Goal: Information Seeking & Learning: Learn about a topic

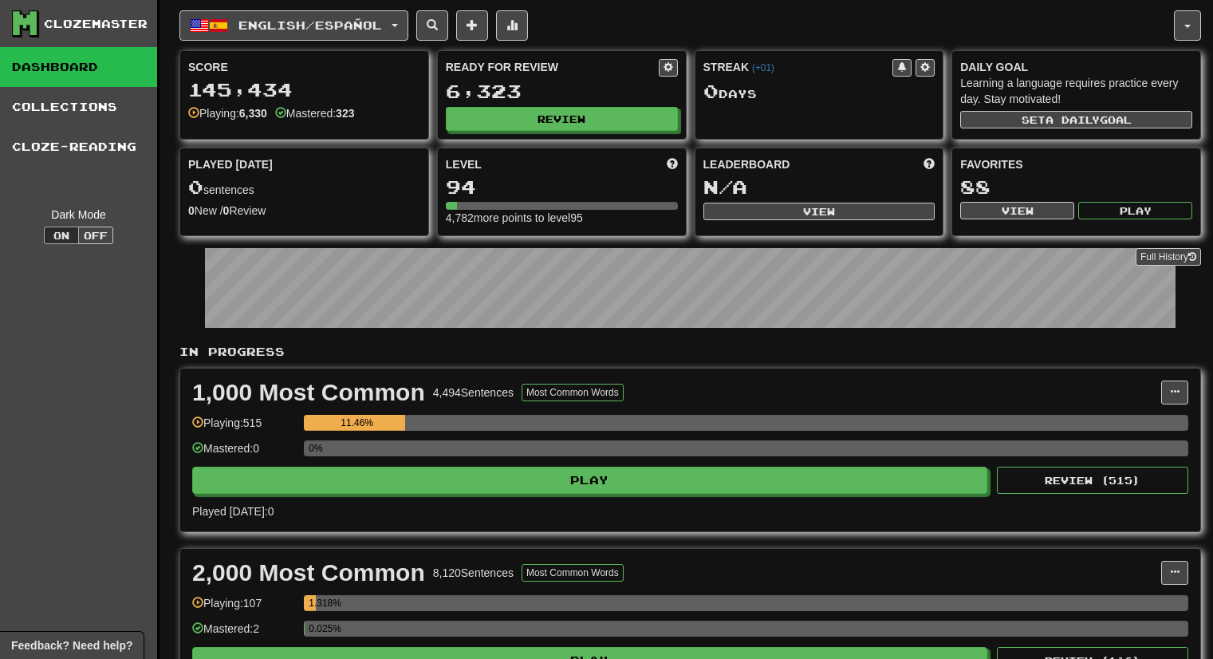
scroll to position [3475, 0]
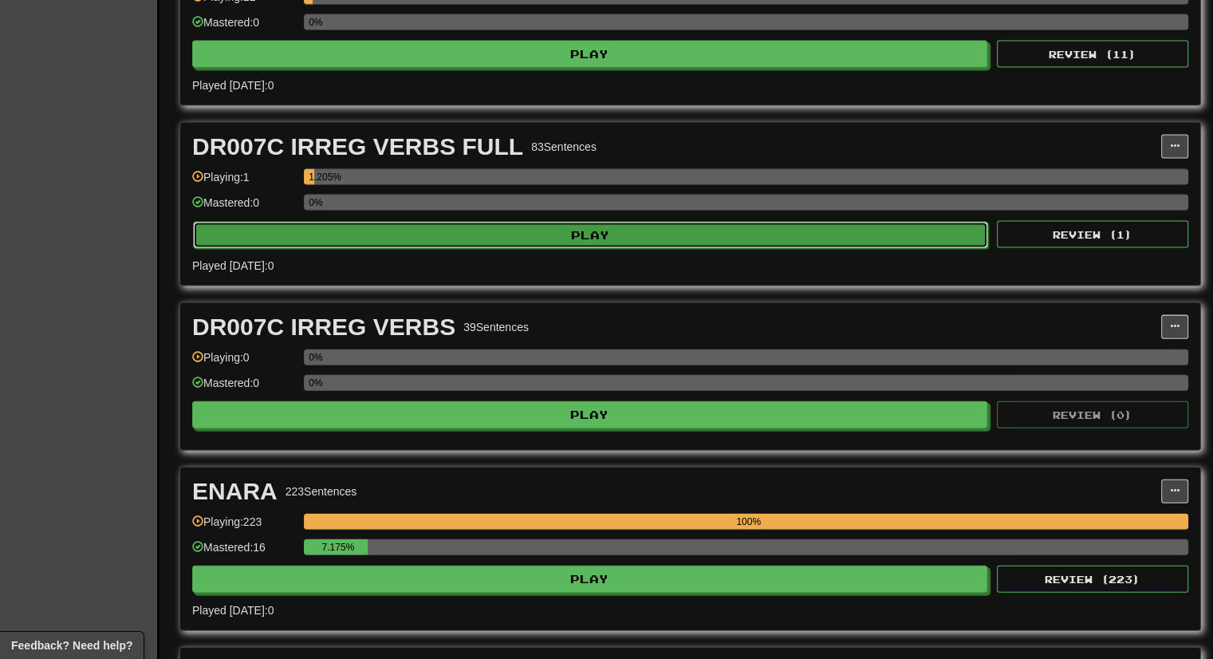
click at [698, 222] on button "Play" at bounding box center [590, 235] width 795 height 27
select select "**"
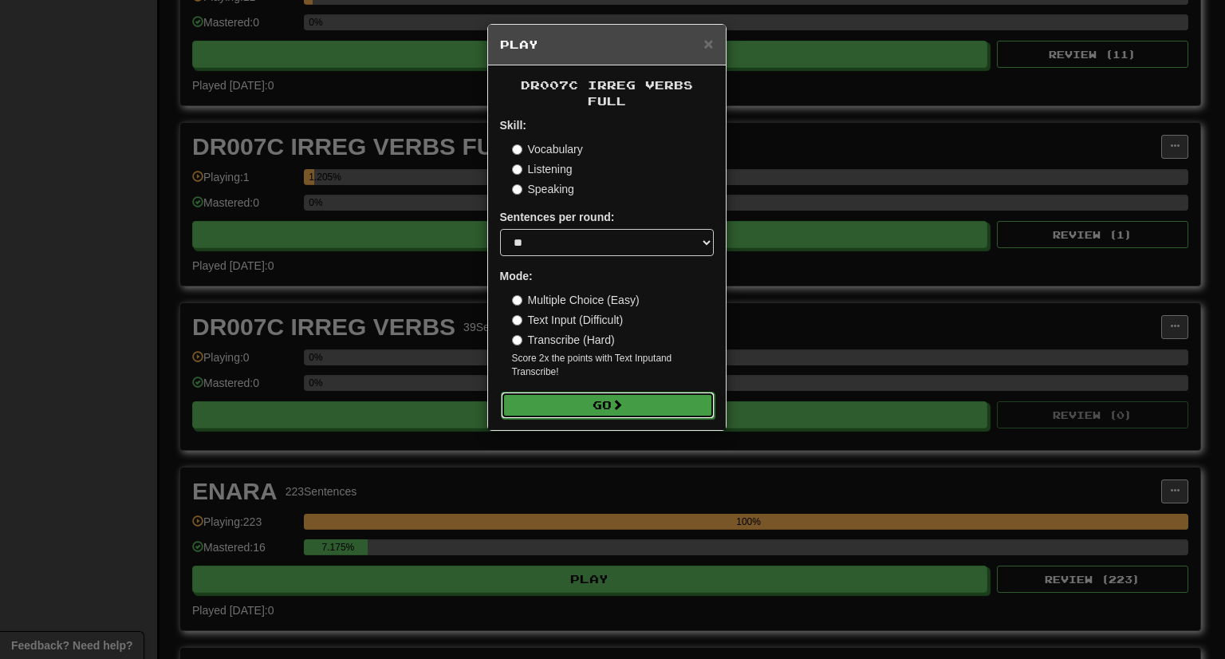
click at [665, 392] on button "Go" at bounding box center [608, 405] width 214 height 27
click at [713, 44] on span "×" at bounding box center [709, 43] width 10 height 18
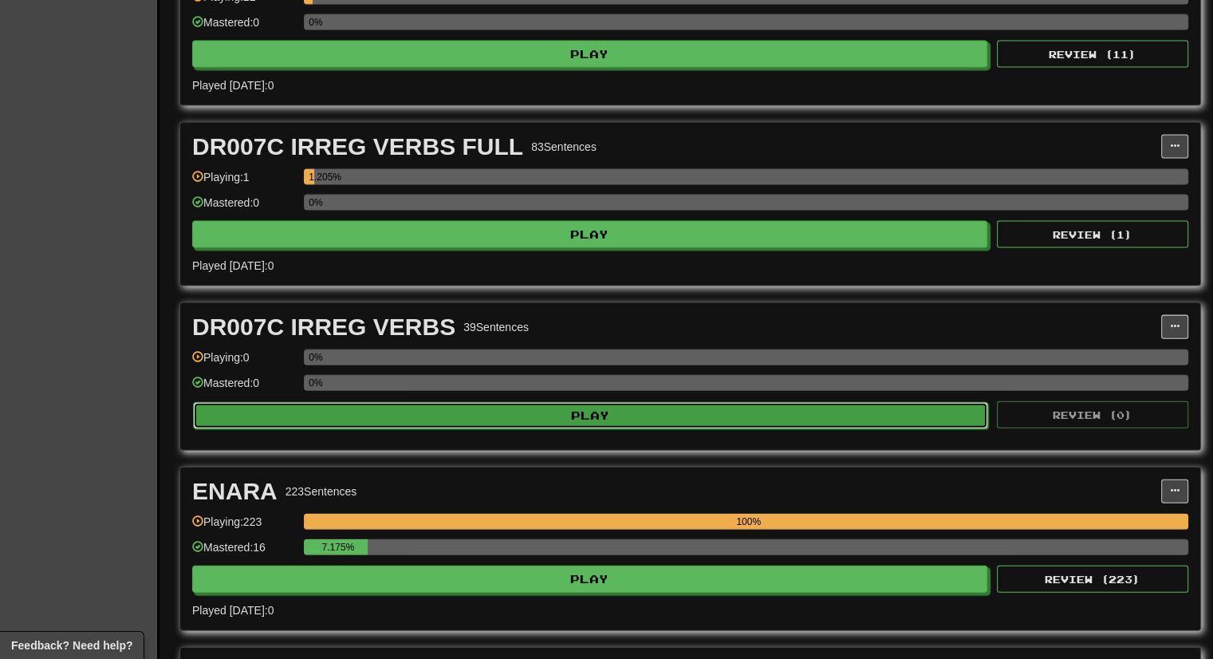
click at [596, 412] on button "Play" at bounding box center [590, 415] width 795 height 27
select select "**"
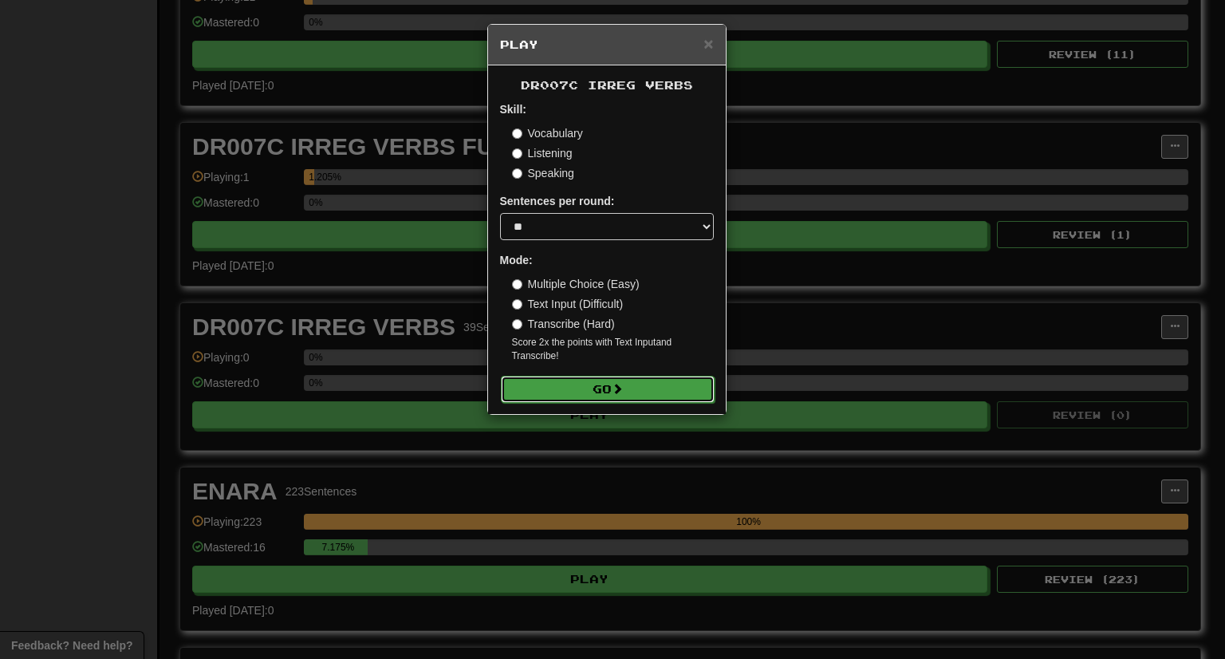
click at [591, 386] on button "Go" at bounding box center [608, 389] width 214 height 27
click at [710, 44] on span "×" at bounding box center [709, 43] width 10 height 18
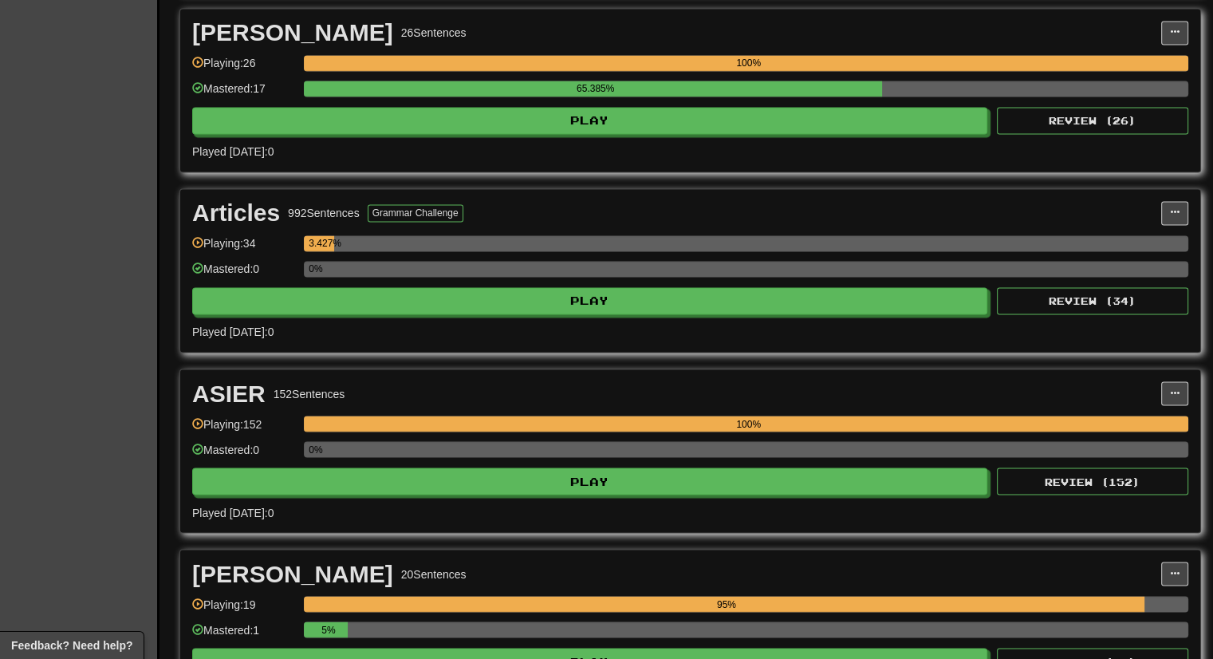
scroll to position [2598, 0]
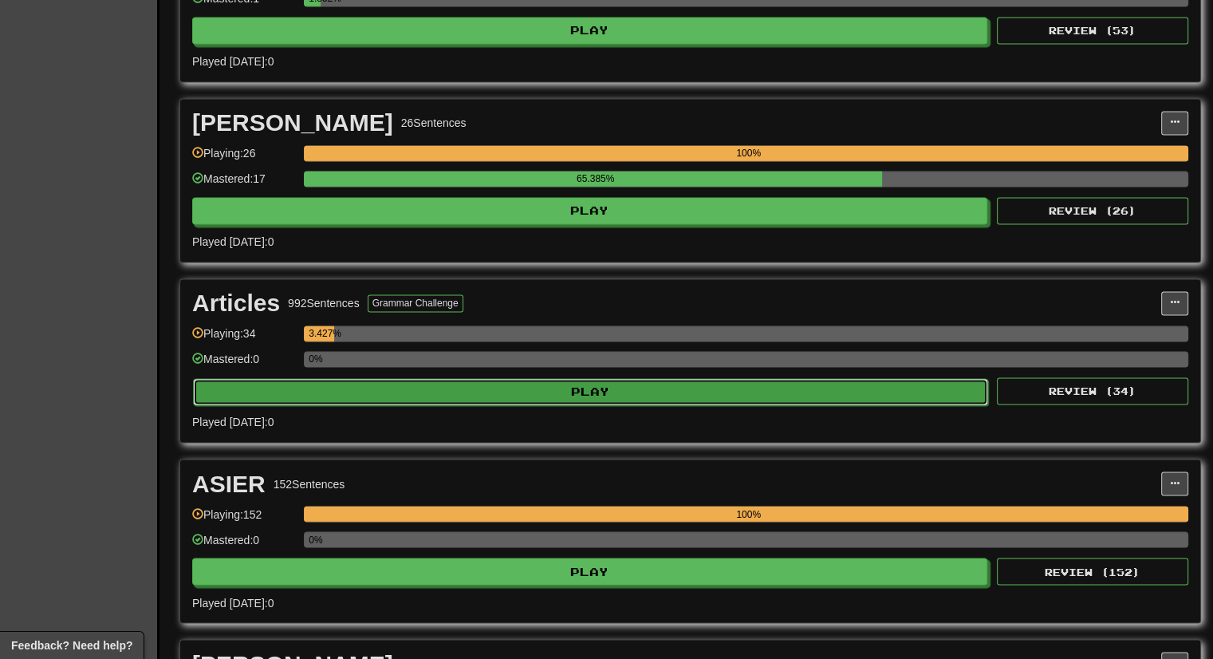
click at [600, 378] on button "Play" at bounding box center [590, 391] width 795 height 27
select select "**"
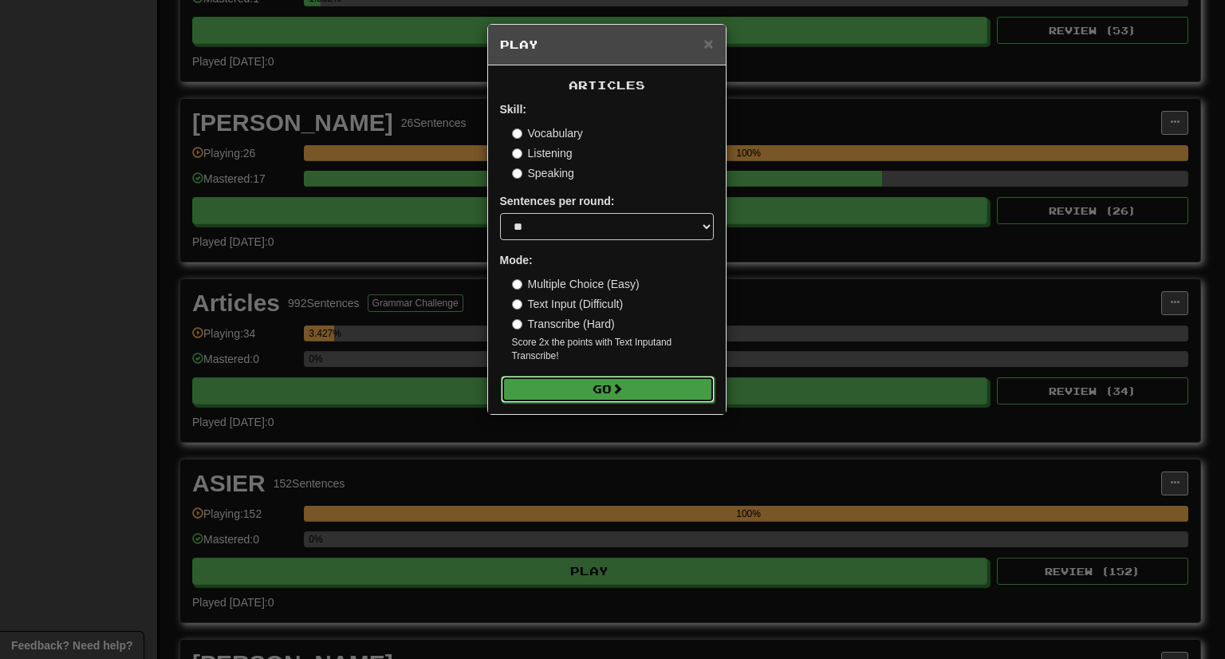
click at [605, 396] on button "Go" at bounding box center [608, 389] width 214 height 27
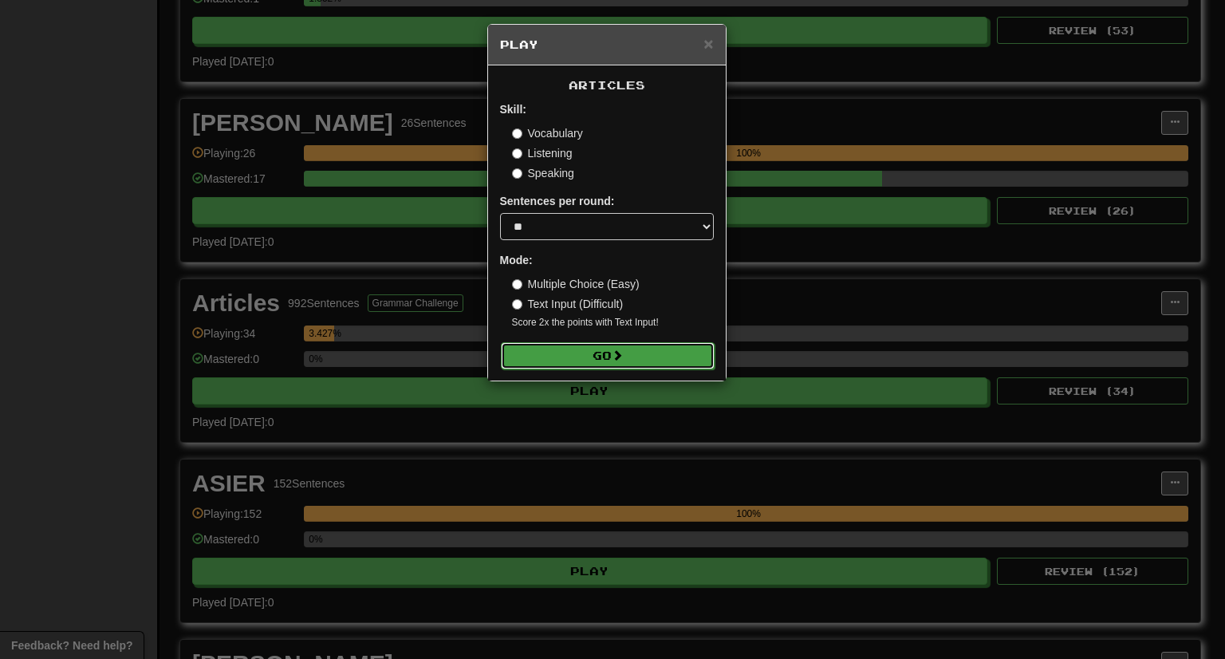
click at [602, 349] on button "Go" at bounding box center [608, 355] width 214 height 27
click at [708, 42] on span "×" at bounding box center [709, 43] width 10 height 18
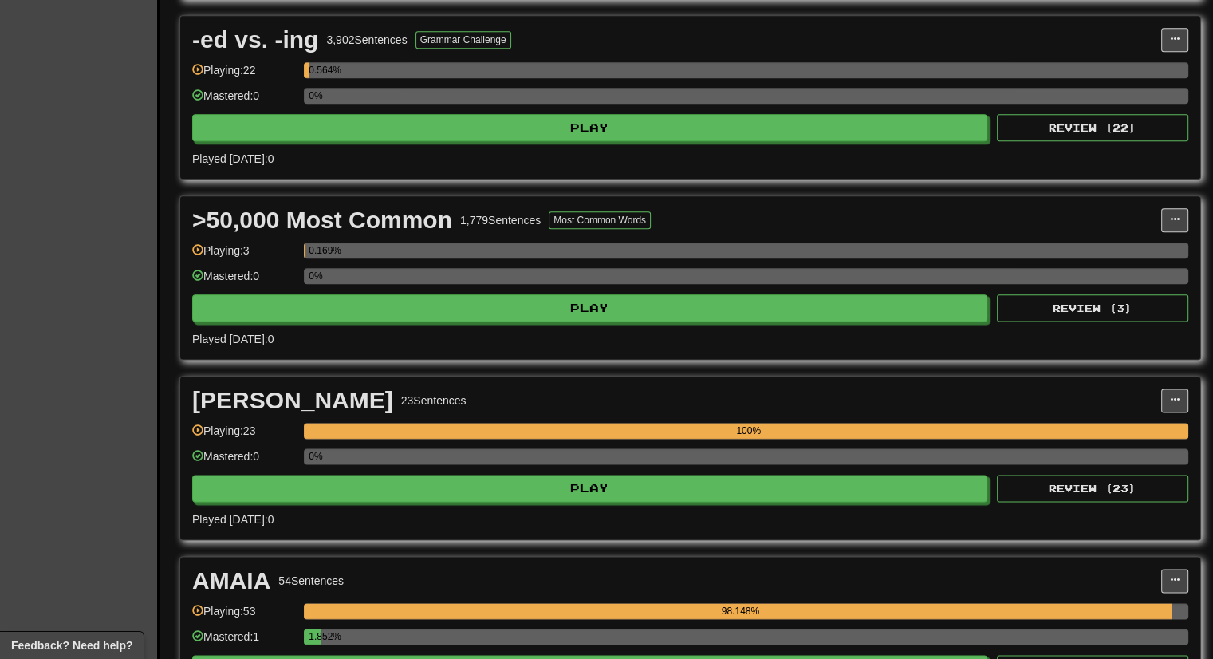
scroll to position [1800, 0]
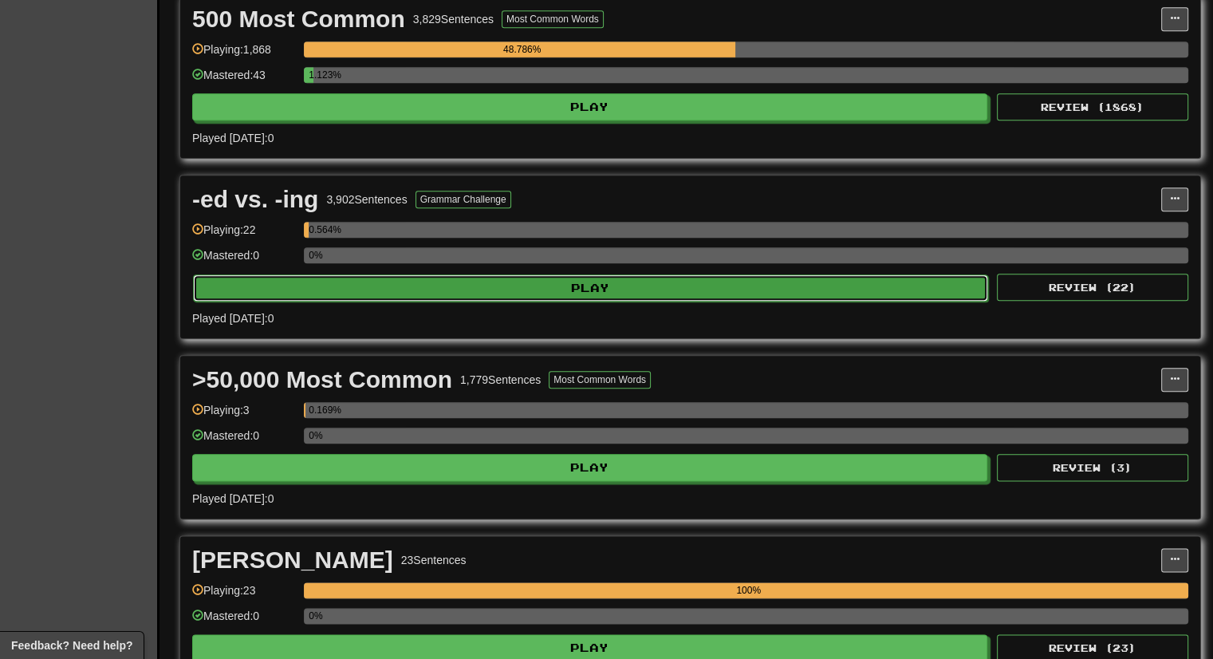
click at [601, 284] on button "Play" at bounding box center [590, 287] width 795 height 27
select select "**"
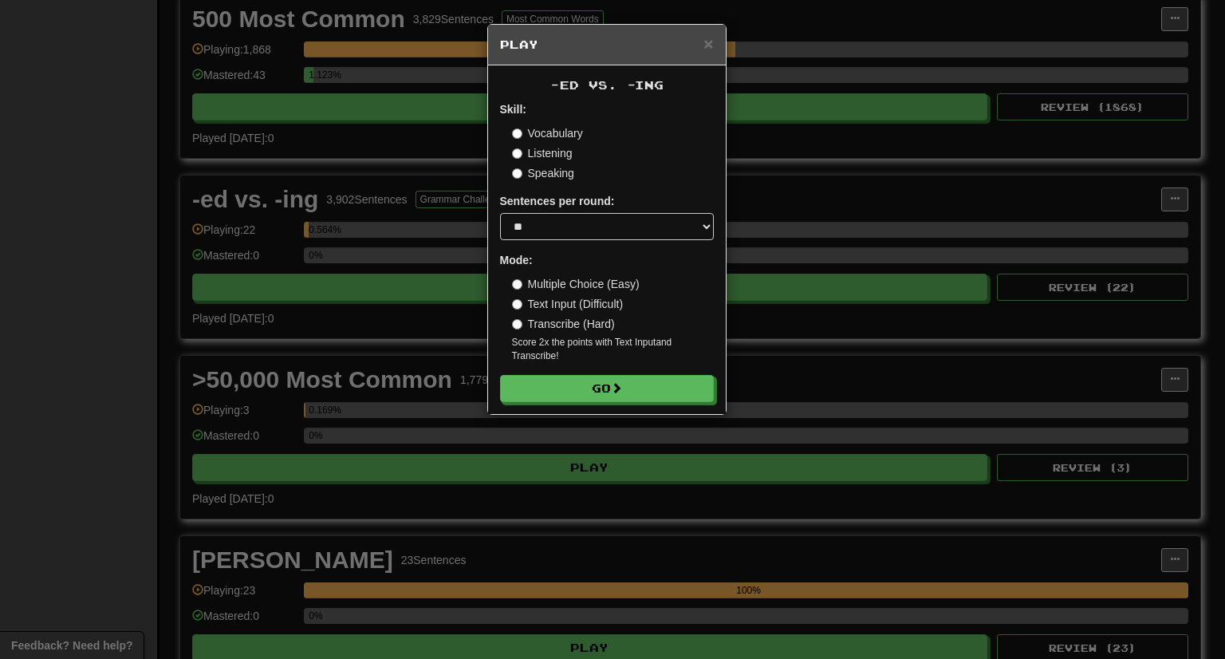
click at [586, 373] on form "Skill: Vocabulary Listening Speaking Sentences per round: * ** ** ** ** ** *** …" at bounding box center [607, 251] width 214 height 301
click at [594, 383] on button "Go" at bounding box center [608, 389] width 214 height 27
click at [708, 36] on span "×" at bounding box center [709, 43] width 10 height 18
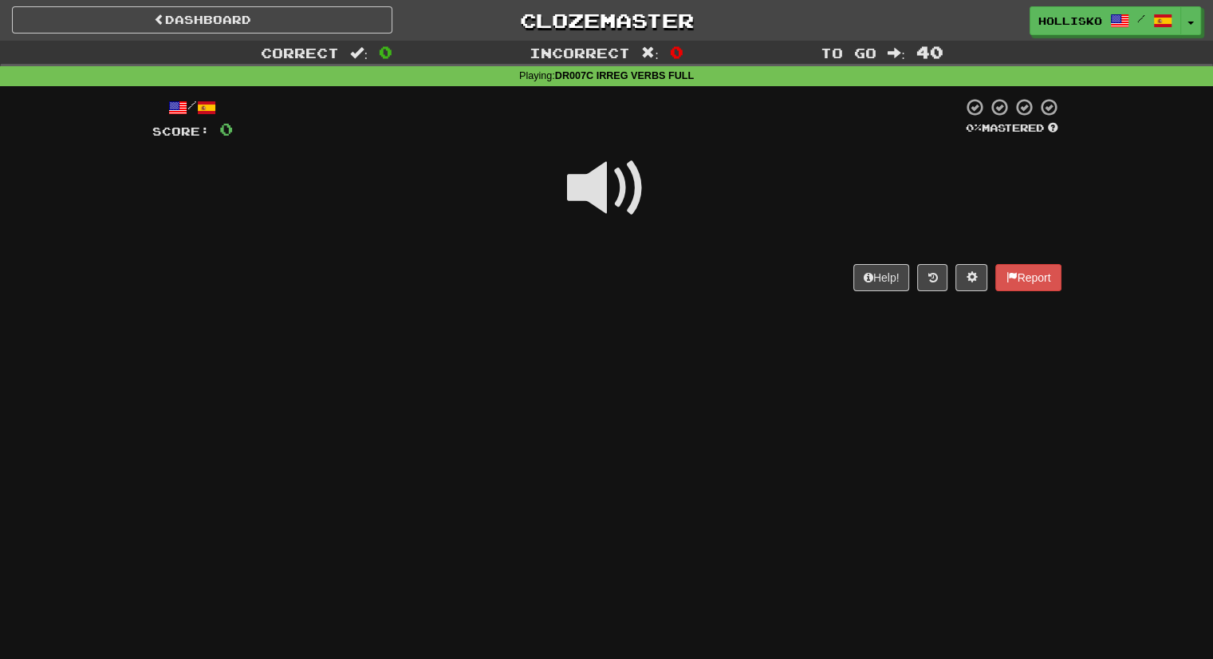
click at [602, 183] on span at bounding box center [607, 188] width 80 height 80
click at [621, 172] on span at bounding box center [607, 188] width 80 height 80
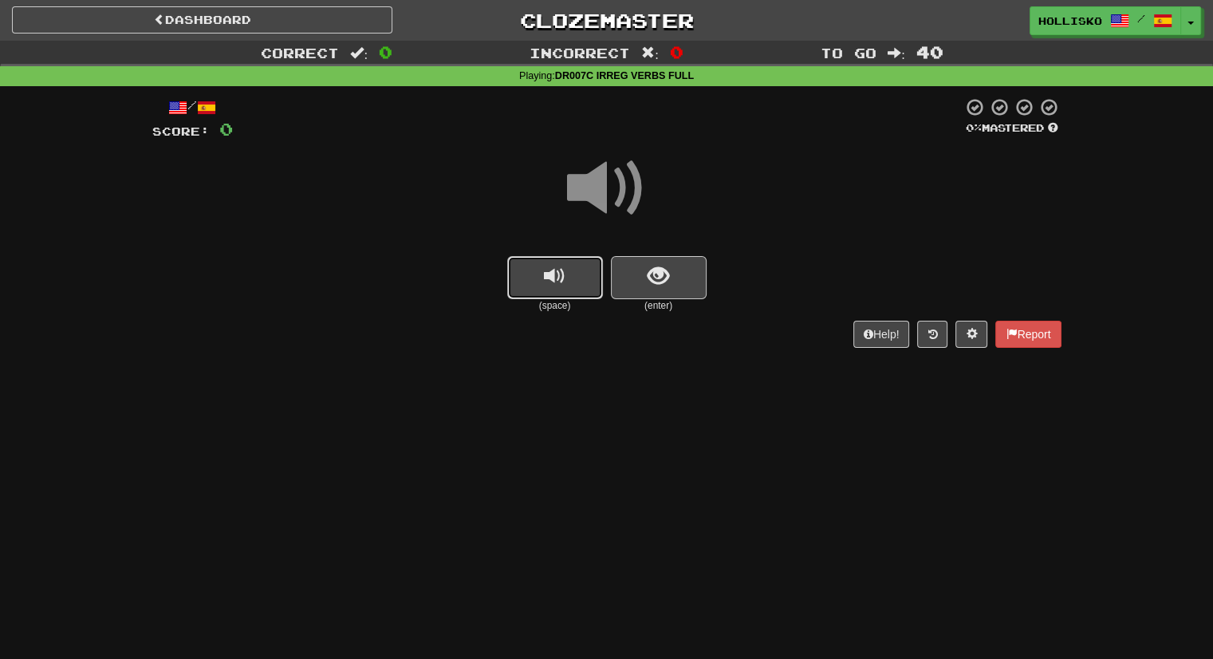
click at [578, 265] on button "replay audio" at bounding box center [555, 277] width 96 height 43
click at [690, 282] on button "show sentence" at bounding box center [659, 277] width 96 height 43
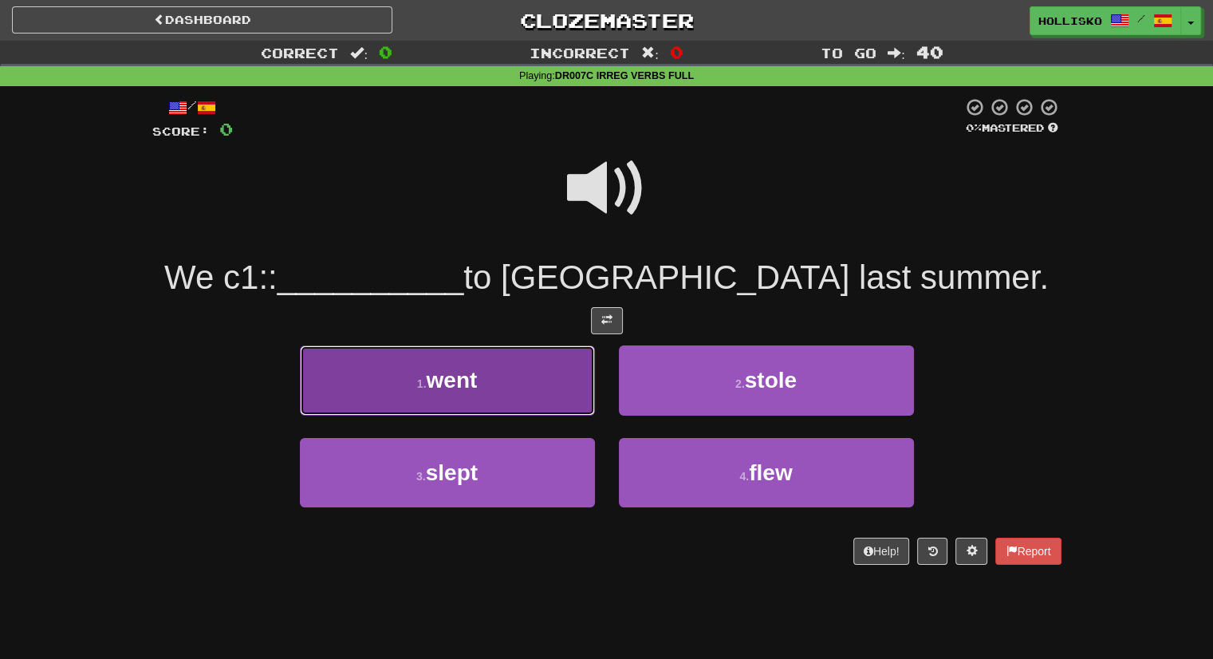
click at [524, 400] on button "1 . went" at bounding box center [447, 379] width 295 height 69
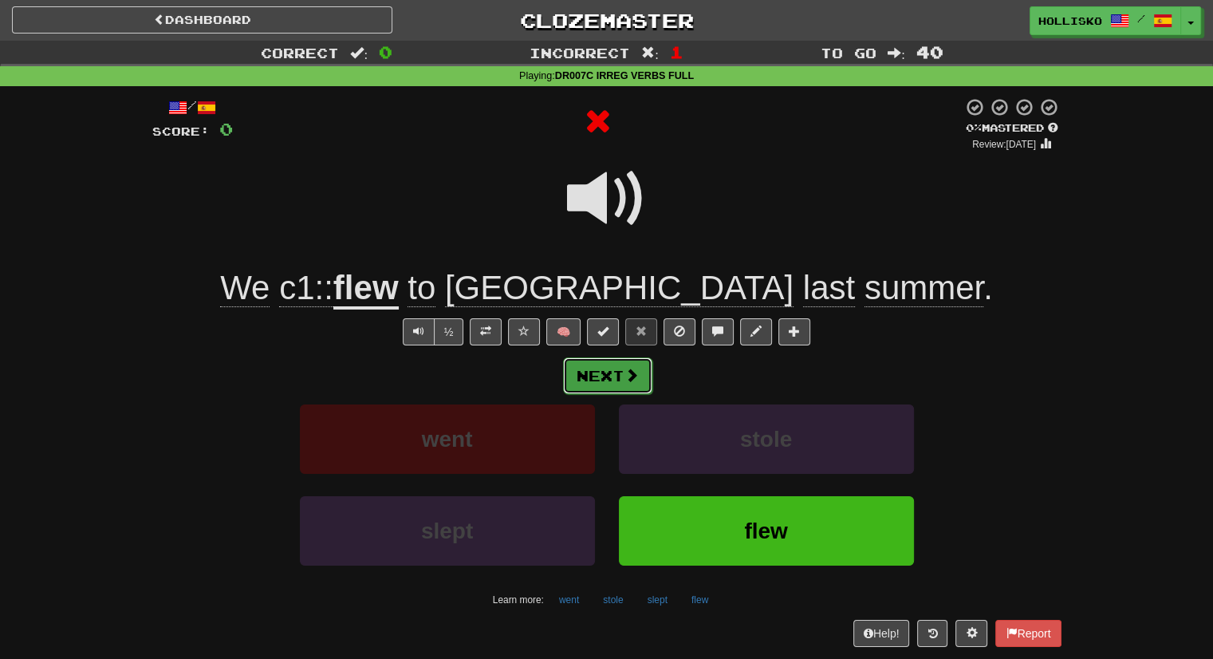
click at [621, 376] on button "Next" at bounding box center [607, 375] width 89 height 37
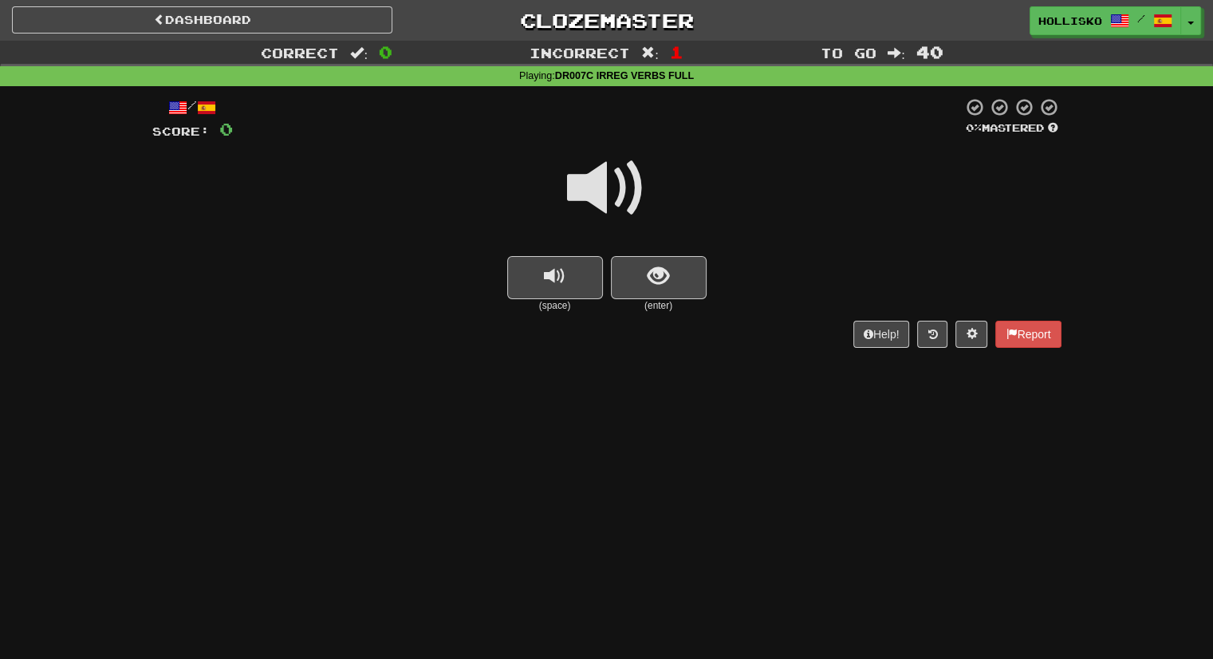
click at [584, 194] on span at bounding box center [607, 188] width 80 height 80
click at [634, 288] on button "show sentence" at bounding box center [659, 277] width 96 height 43
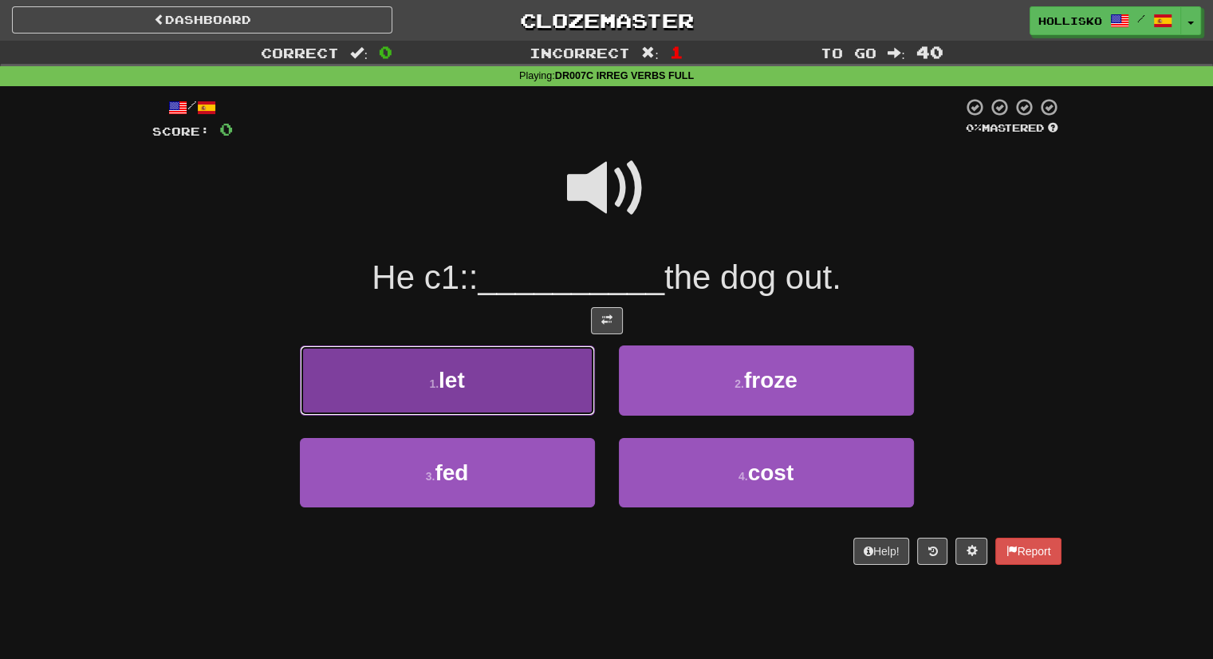
click at [523, 390] on button "1 . let" at bounding box center [447, 379] width 295 height 69
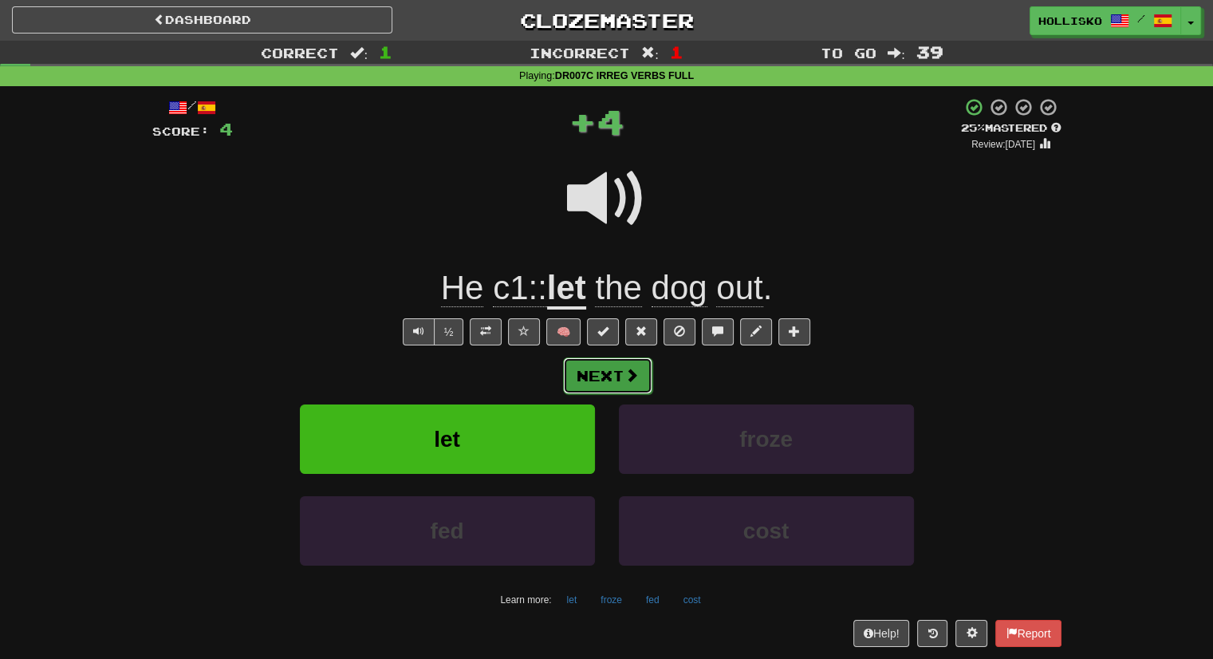
click at [630, 368] on span at bounding box center [632, 375] width 14 height 14
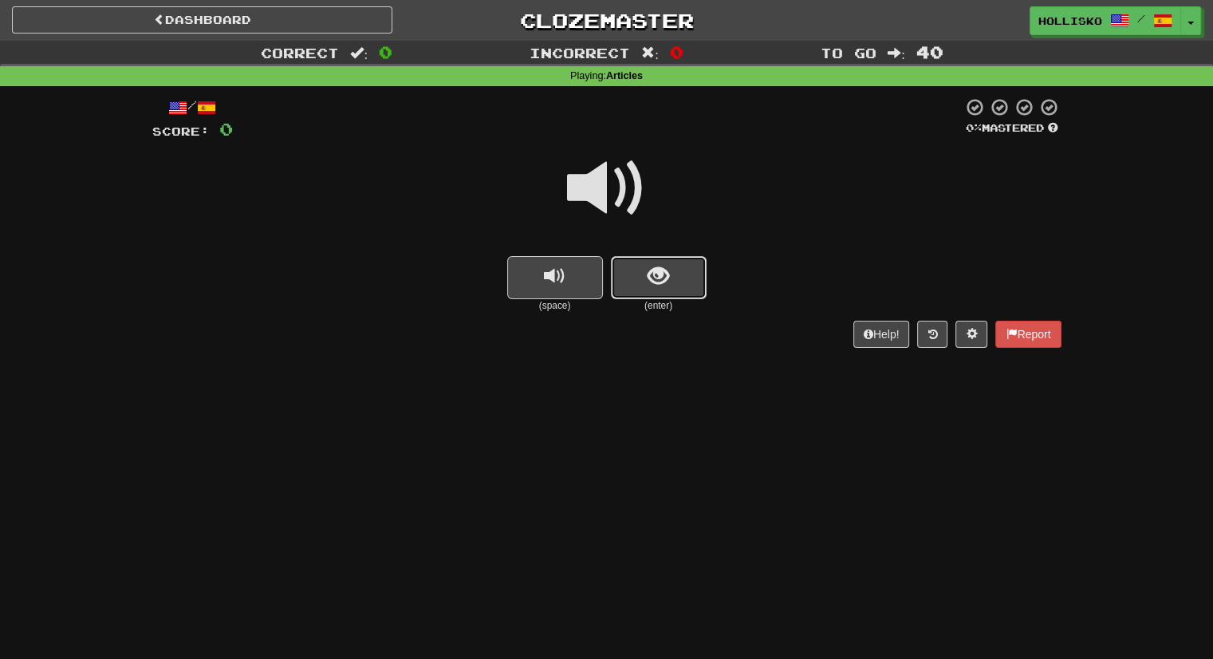
click at [648, 286] on span "show sentence" at bounding box center [659, 277] width 22 height 22
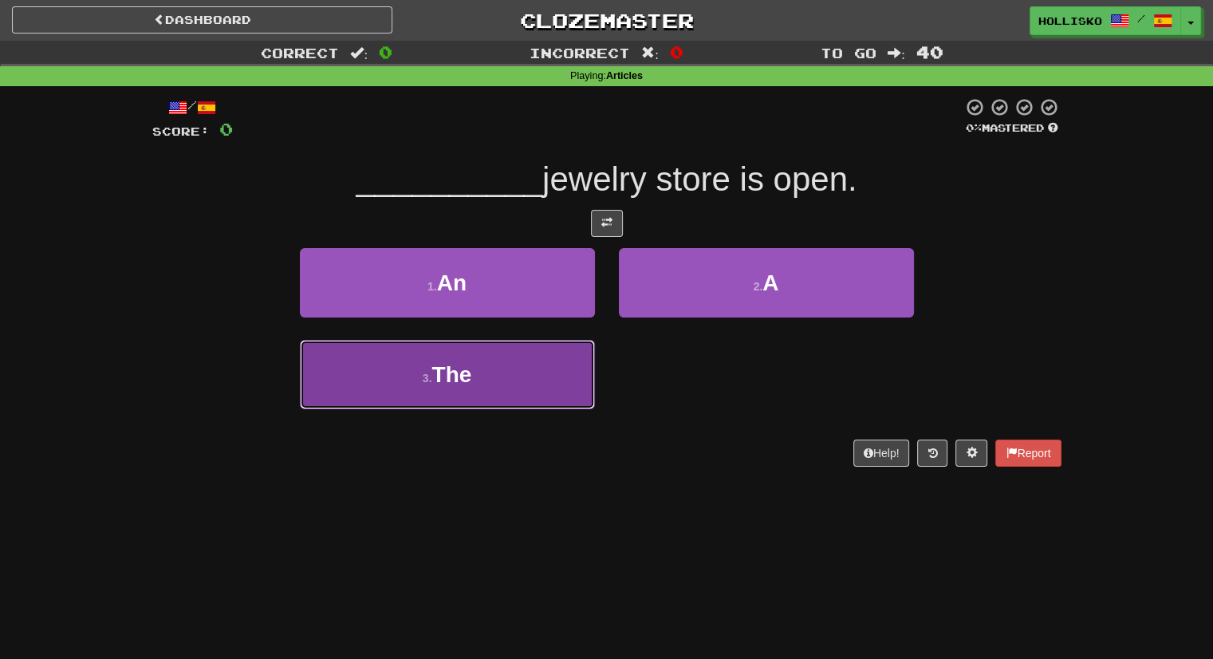
click at [581, 373] on button "3 . The" at bounding box center [447, 374] width 295 height 69
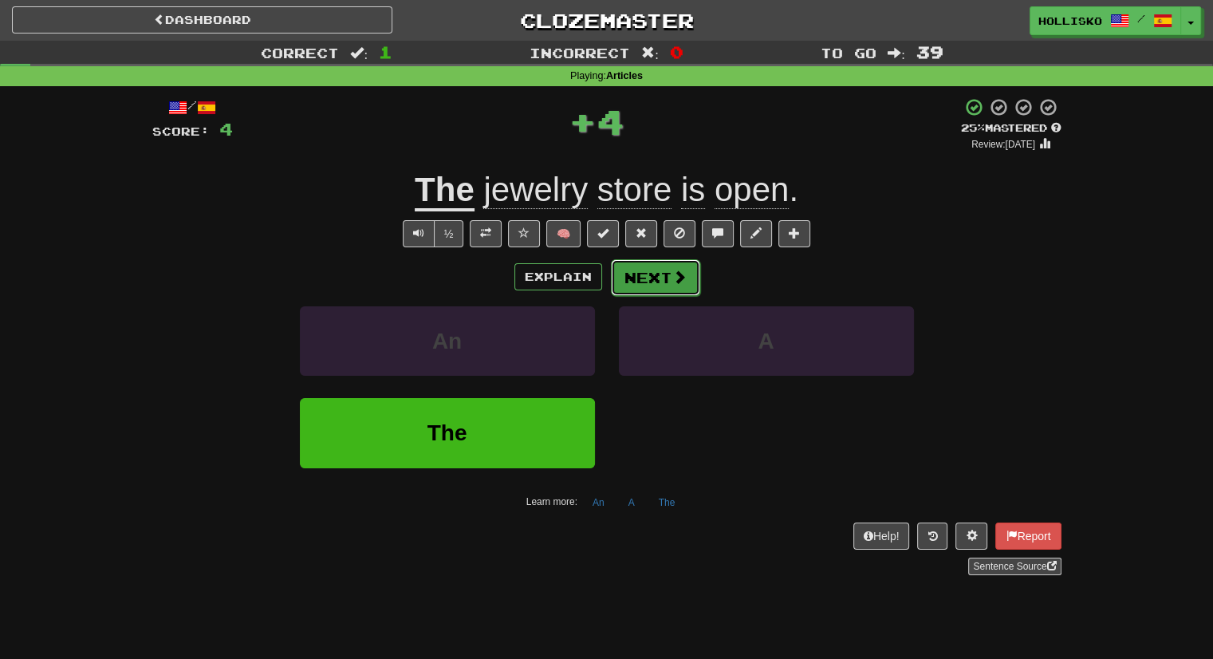
click at [681, 275] on span at bounding box center [680, 277] width 14 height 14
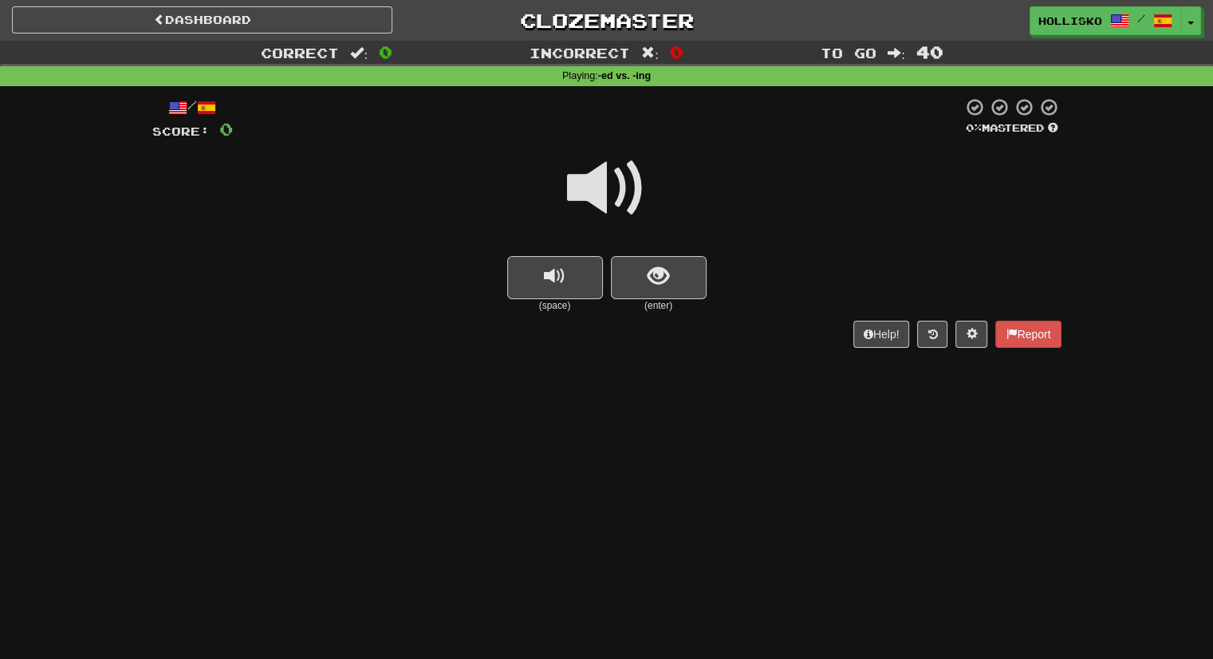
click at [617, 196] on span at bounding box center [607, 188] width 80 height 80
click at [654, 290] on button "show sentence" at bounding box center [659, 277] width 96 height 43
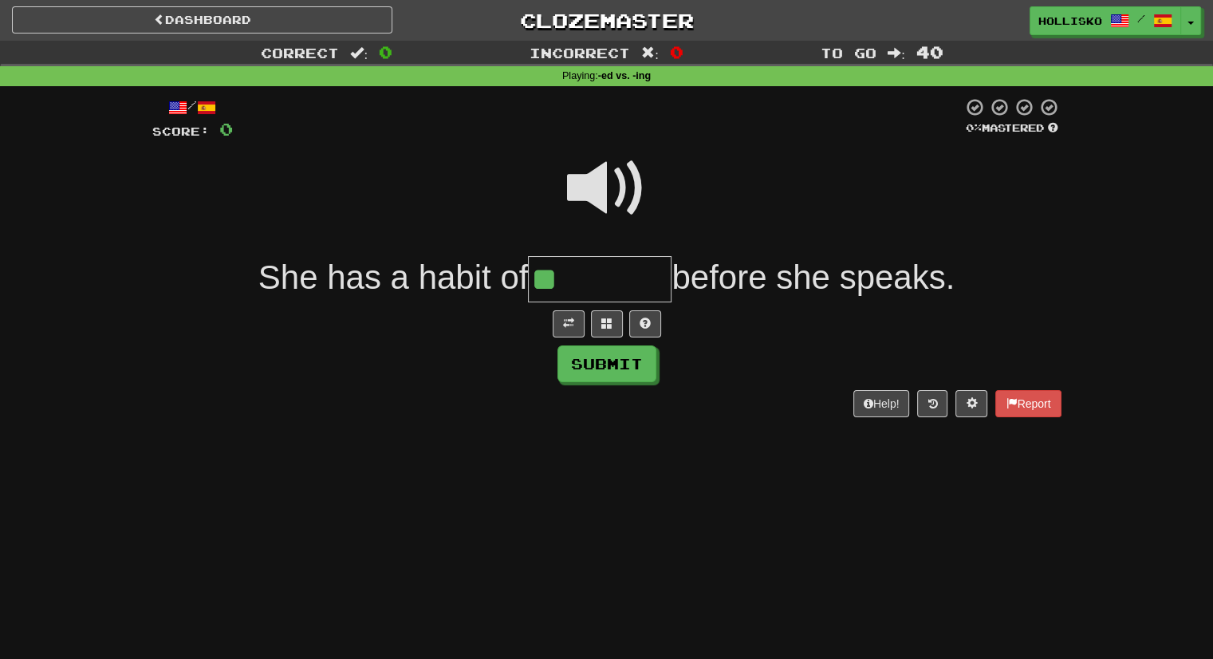
type input "*"
